Goal: Find specific fact: Find specific fact

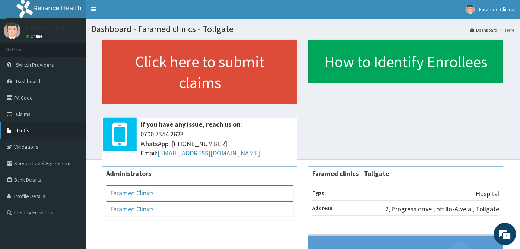
click at [19, 132] on span "Tariffs" at bounding box center [22, 130] width 13 height 7
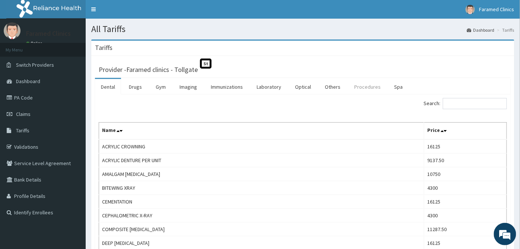
click at [361, 87] on link "Procedures" at bounding box center [367, 87] width 38 height 16
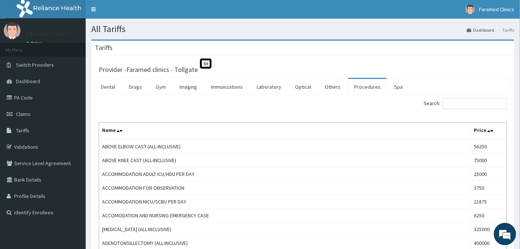
click at [354, 86] on link "Procedures" at bounding box center [367, 87] width 38 height 16
click at [457, 107] on div "Search:" at bounding box center [407, 104] width 198 height 13
click at [457, 107] on input "Search:" at bounding box center [475, 103] width 64 height 11
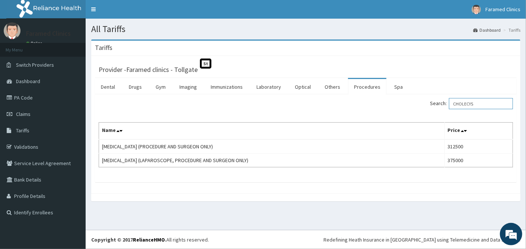
type input "CHOLECYS"
click at [352, 178] on div "Search: CHOLECYS Name Price CHOLECYSTECTOMY (PROCEDURE AND SURGEON ONLY) 312500…" at bounding box center [306, 138] width 422 height 88
click at [321, 228] on div "All Tariffs Dashboard Tariffs Tariffs Provider - Faramed clinics - Tollgate St …" at bounding box center [306, 124] width 440 height 211
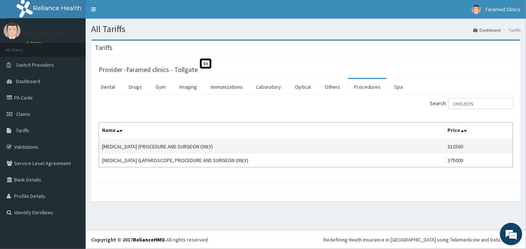
drag, startPoint x: 289, startPoint y: 202, endPoint x: 395, endPoint y: 143, distance: 121.3
click at [395, 143] on div "Tariffs Provider - Faramed clinics - Tollgate St Dental Drugs Gym Imaging Immun…" at bounding box center [306, 123] width 440 height 169
